Goal: Information Seeking & Learning: Learn about a topic

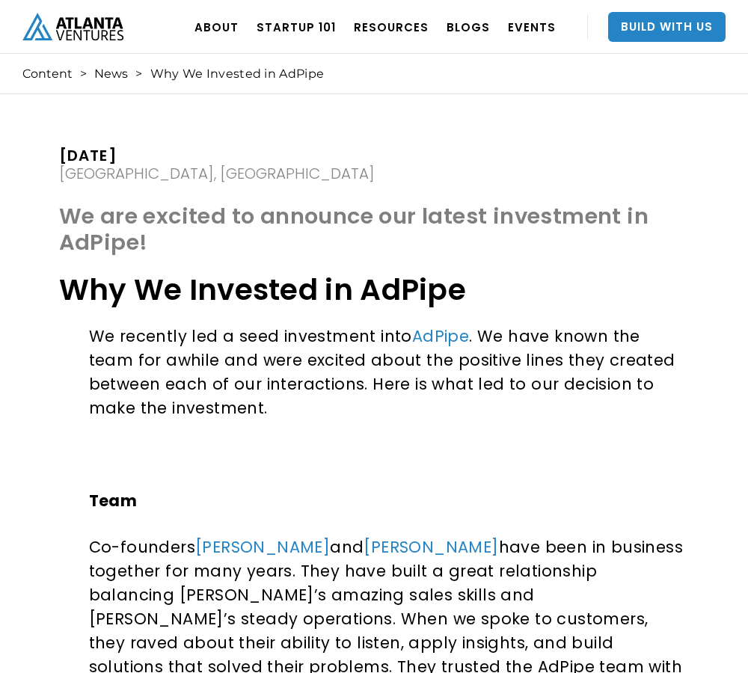
scroll to position [248, 0]
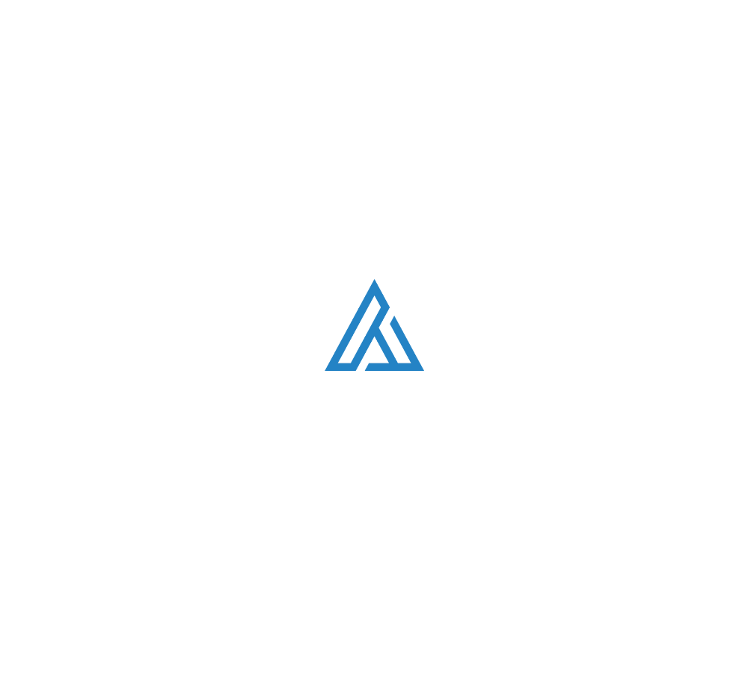
scroll to position [4314, 0]
